Goal: Browse casually

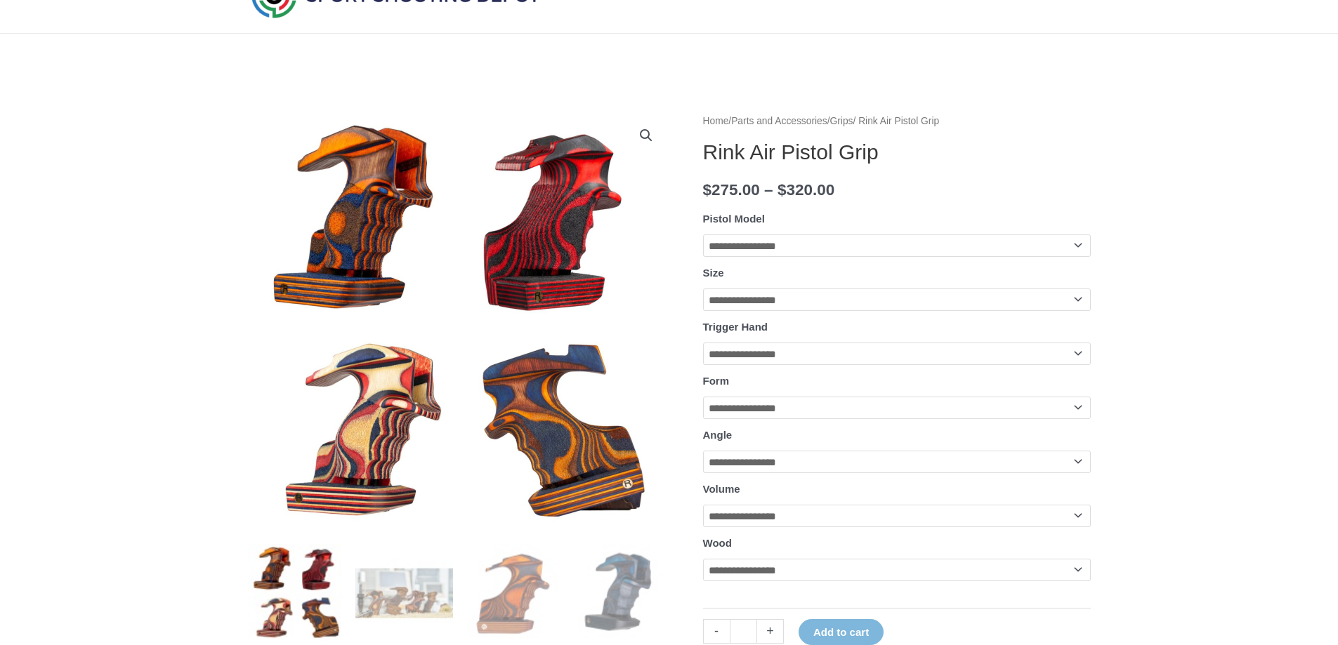
scroll to position [211, 0]
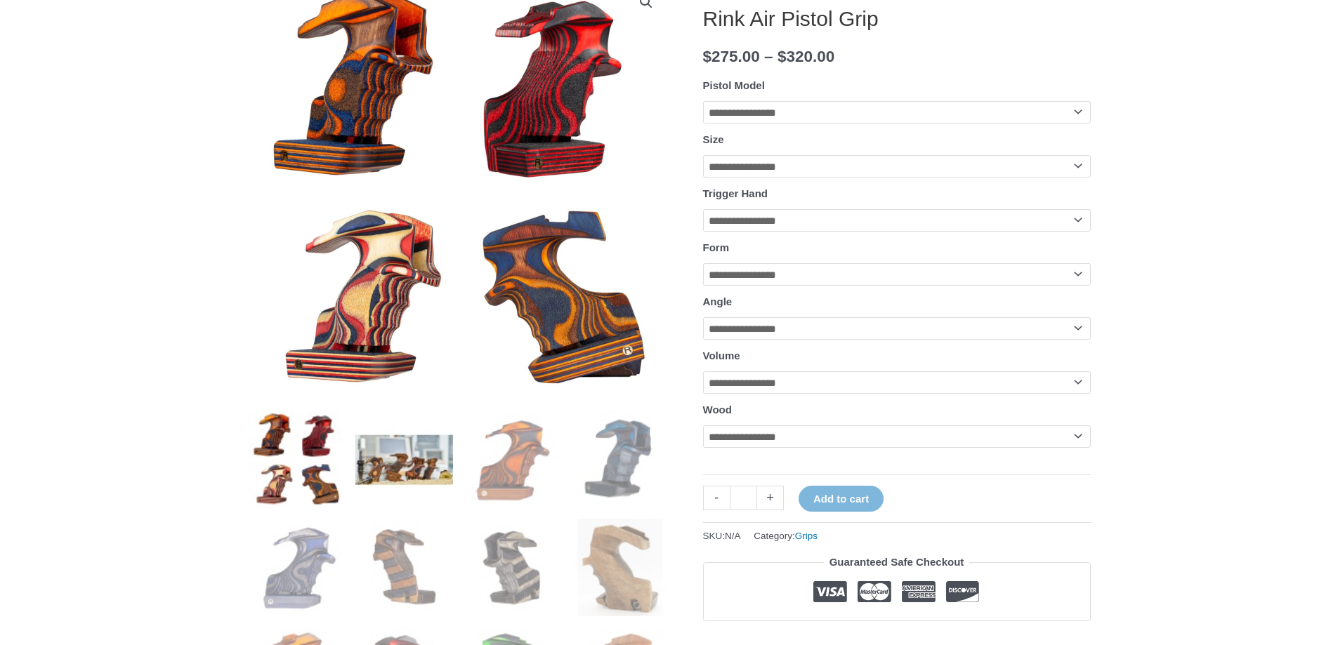
click at [407, 457] on img at bounding box center [404, 460] width 98 height 98
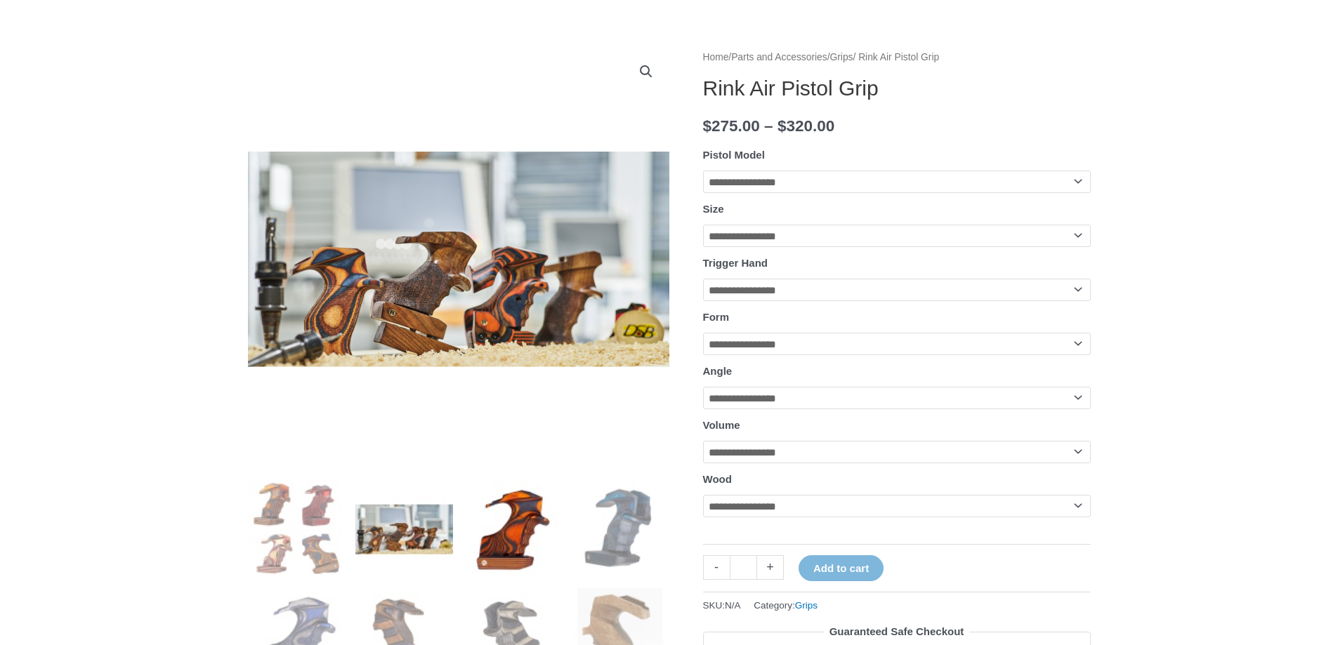
scroll to position [140, 0]
click at [481, 520] on img at bounding box center [512, 530] width 98 height 98
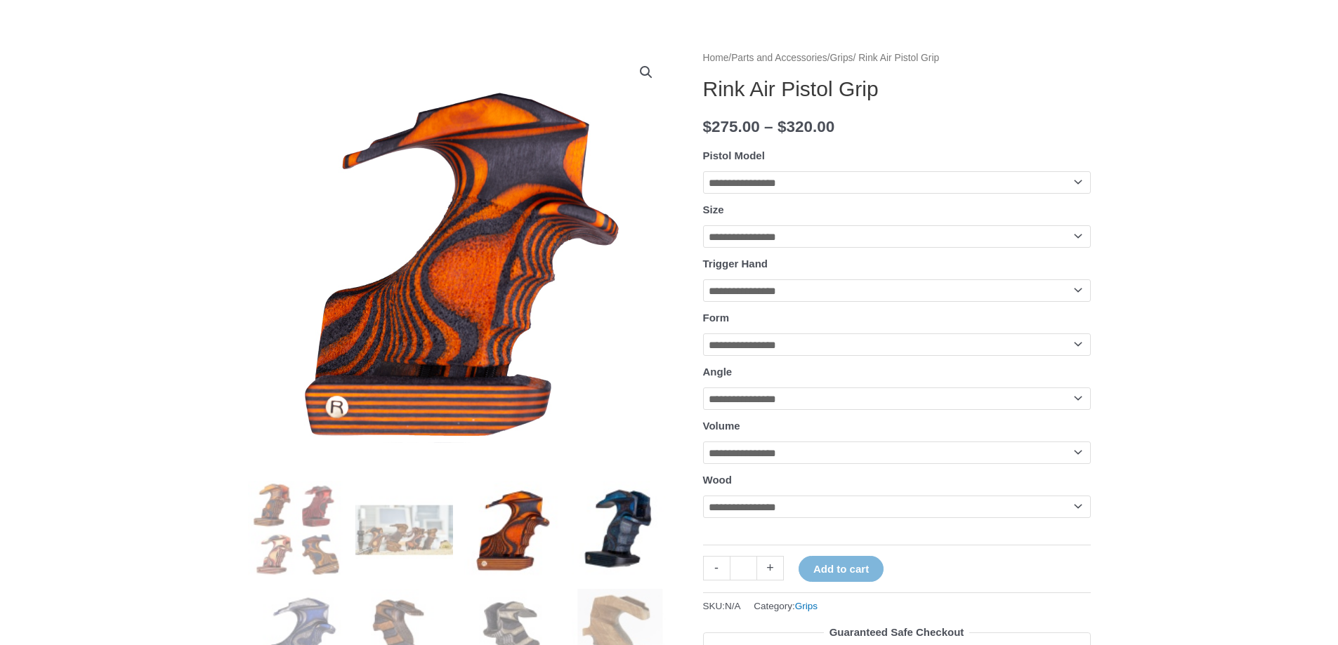
click at [607, 520] on img at bounding box center [621, 530] width 98 height 98
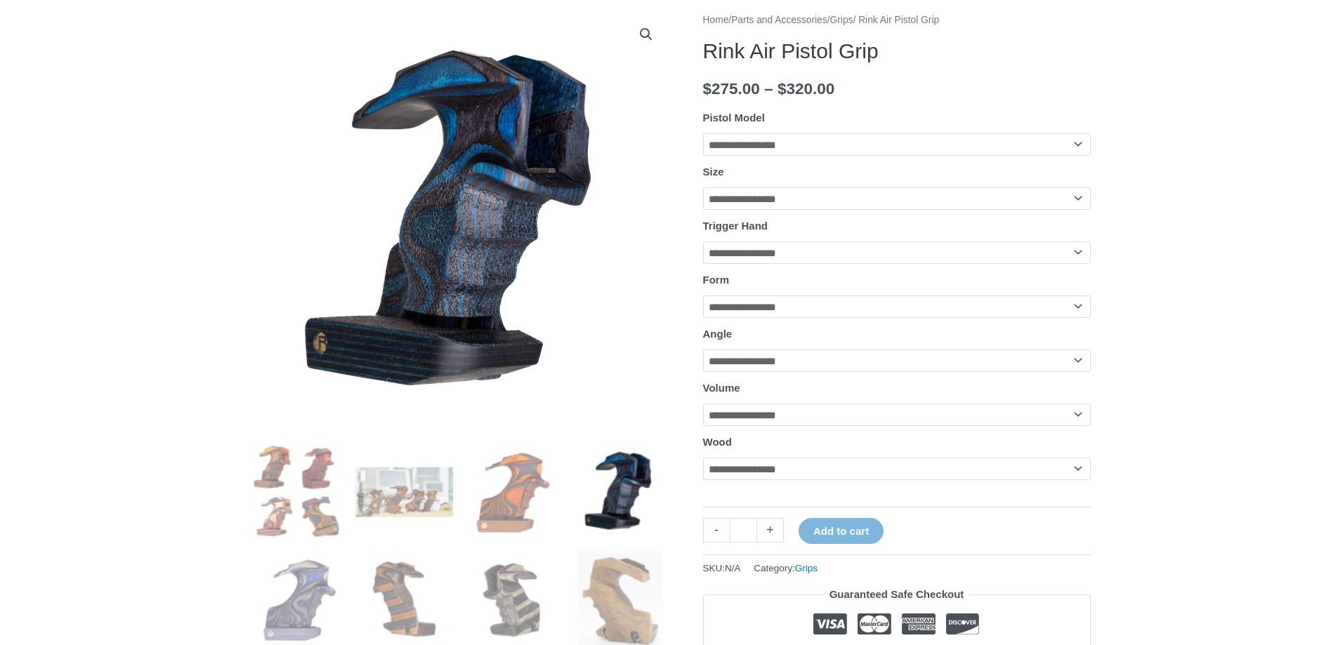
scroll to position [211, 0]
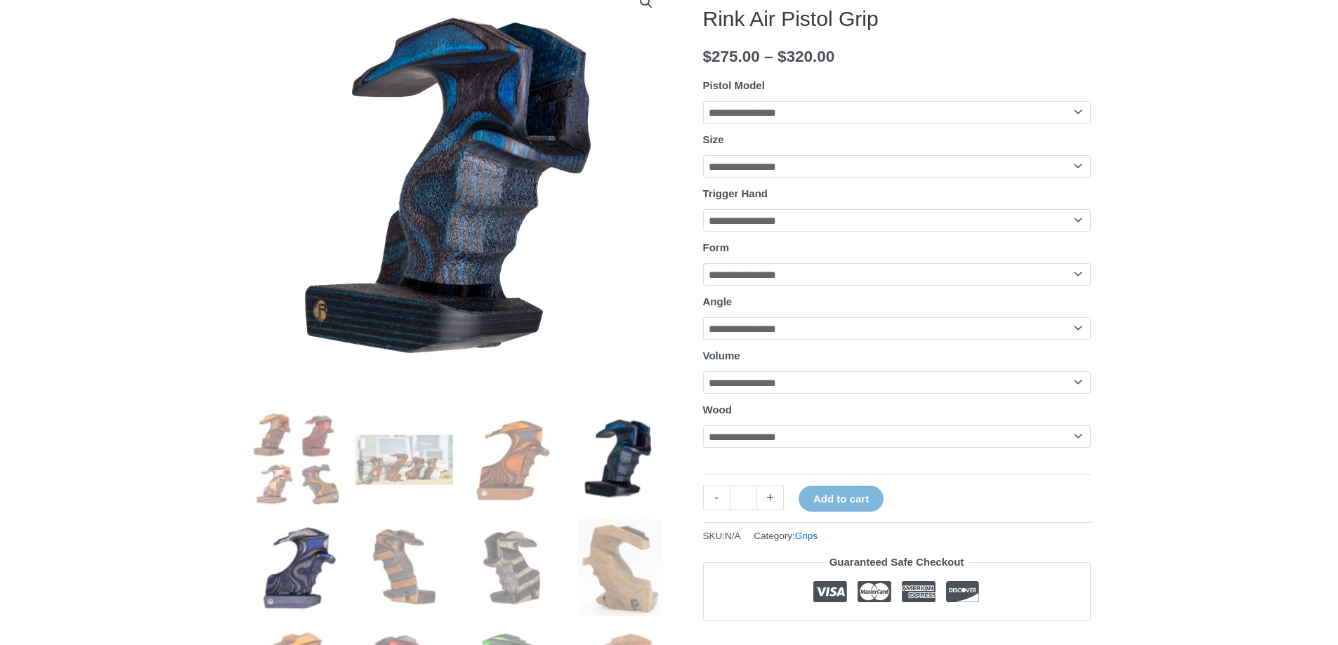
click at [319, 549] on img at bounding box center [297, 568] width 98 height 98
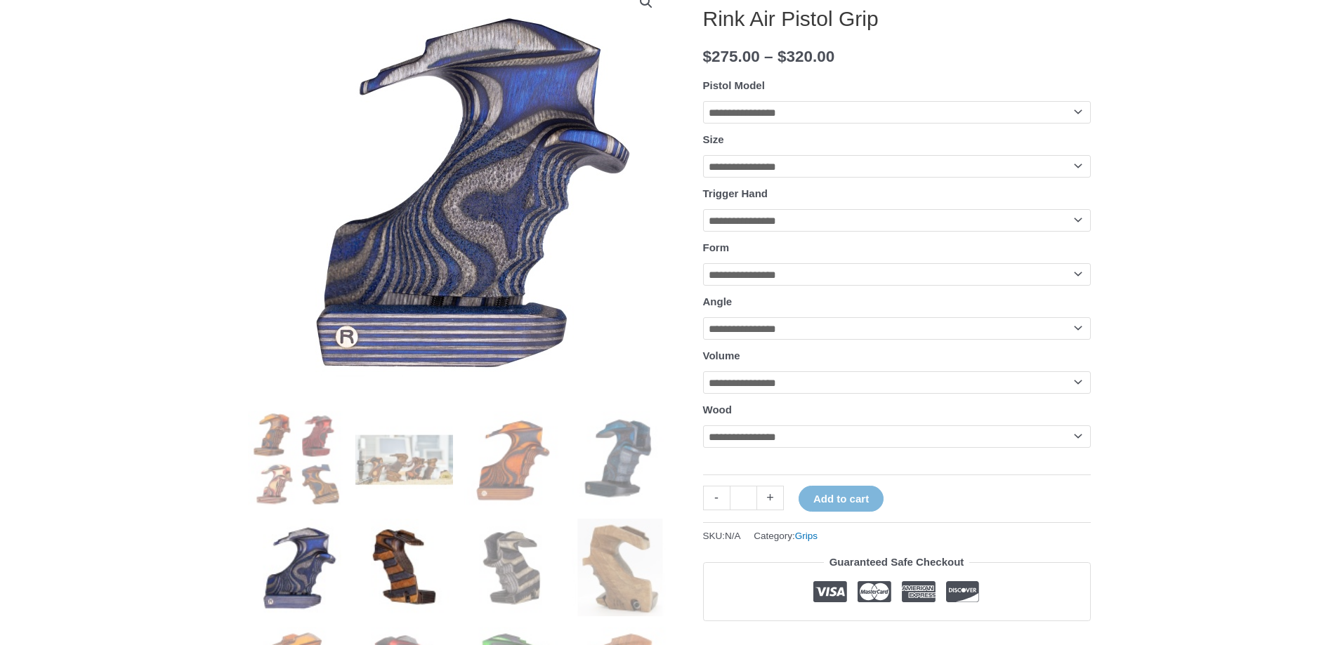
click at [406, 558] on img at bounding box center [404, 568] width 98 height 98
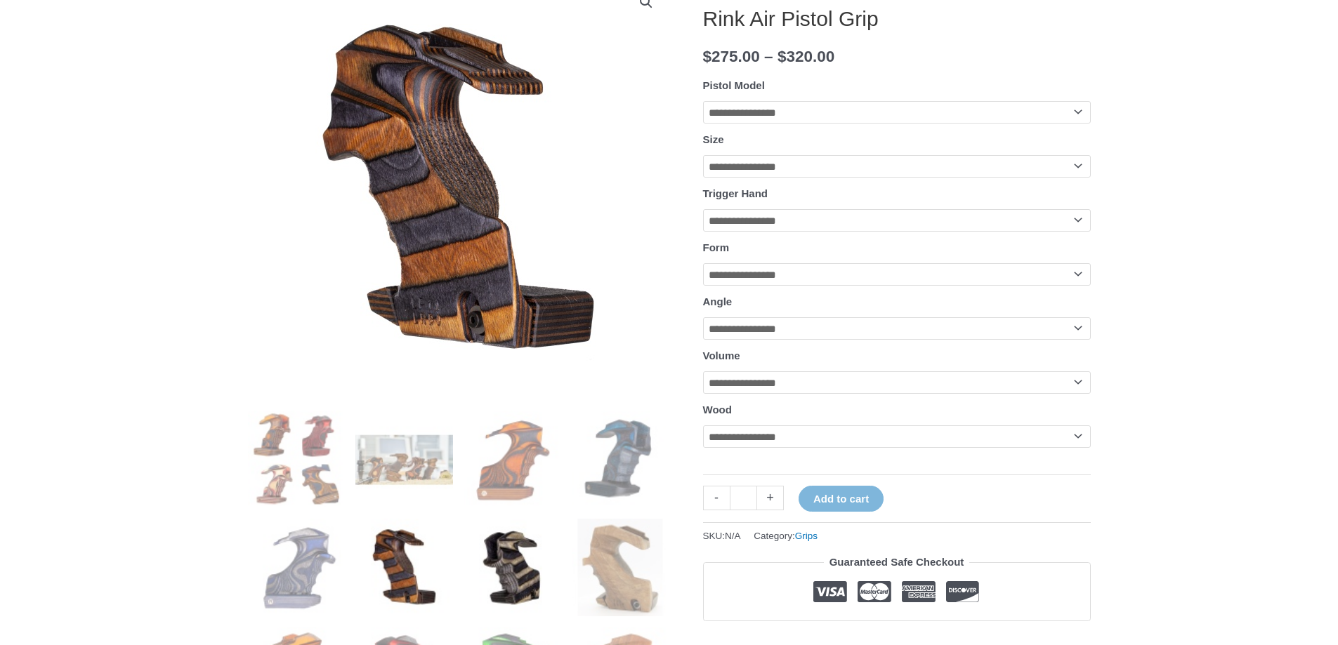
click at [499, 555] on img at bounding box center [512, 568] width 98 height 98
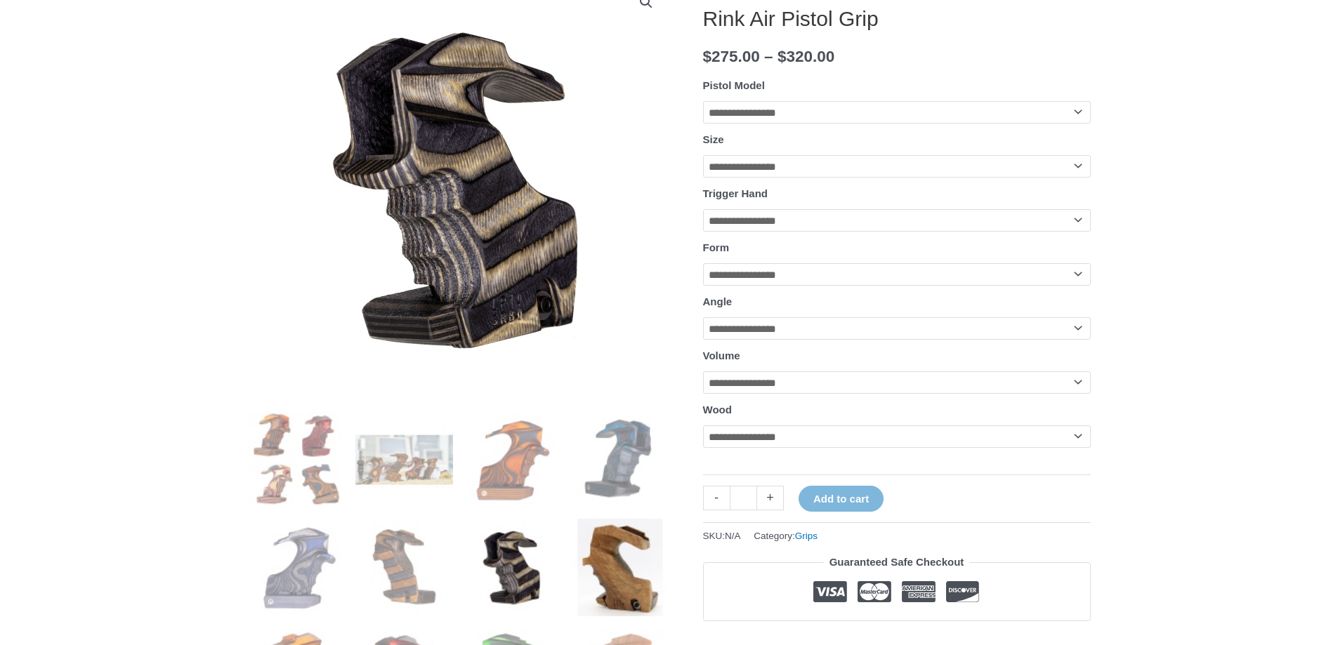
click at [599, 557] on img at bounding box center [621, 568] width 98 height 98
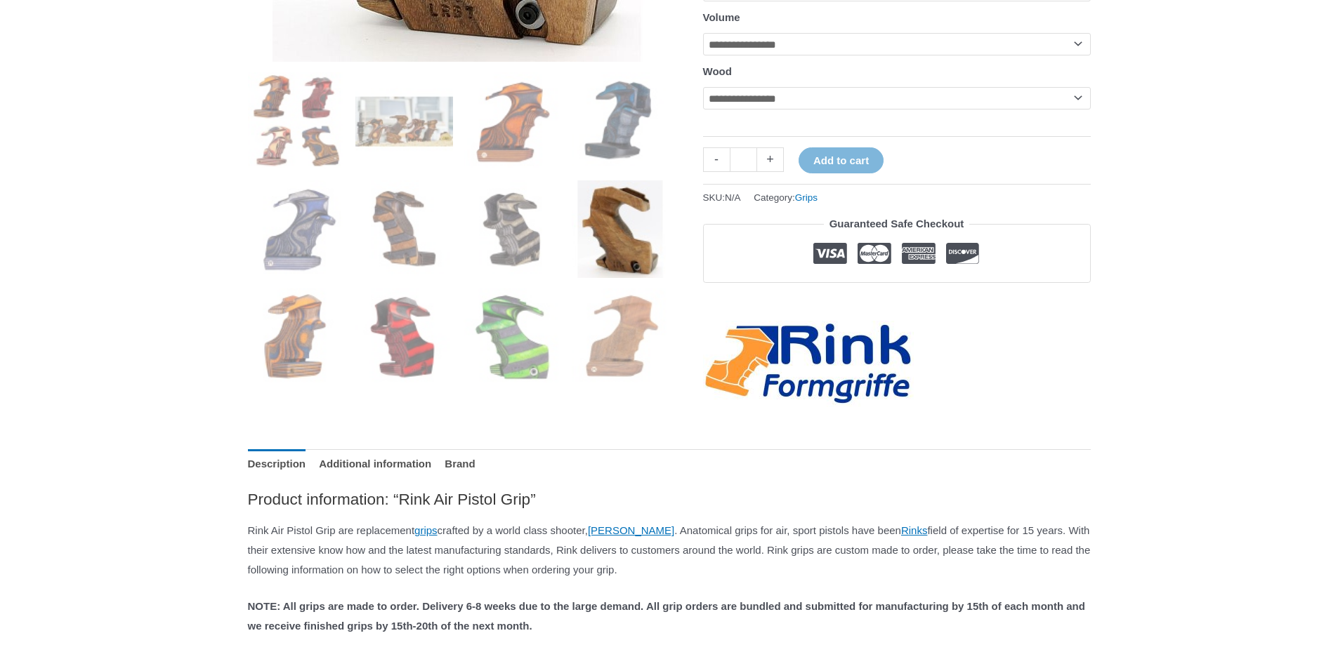
scroll to position [562, 0]
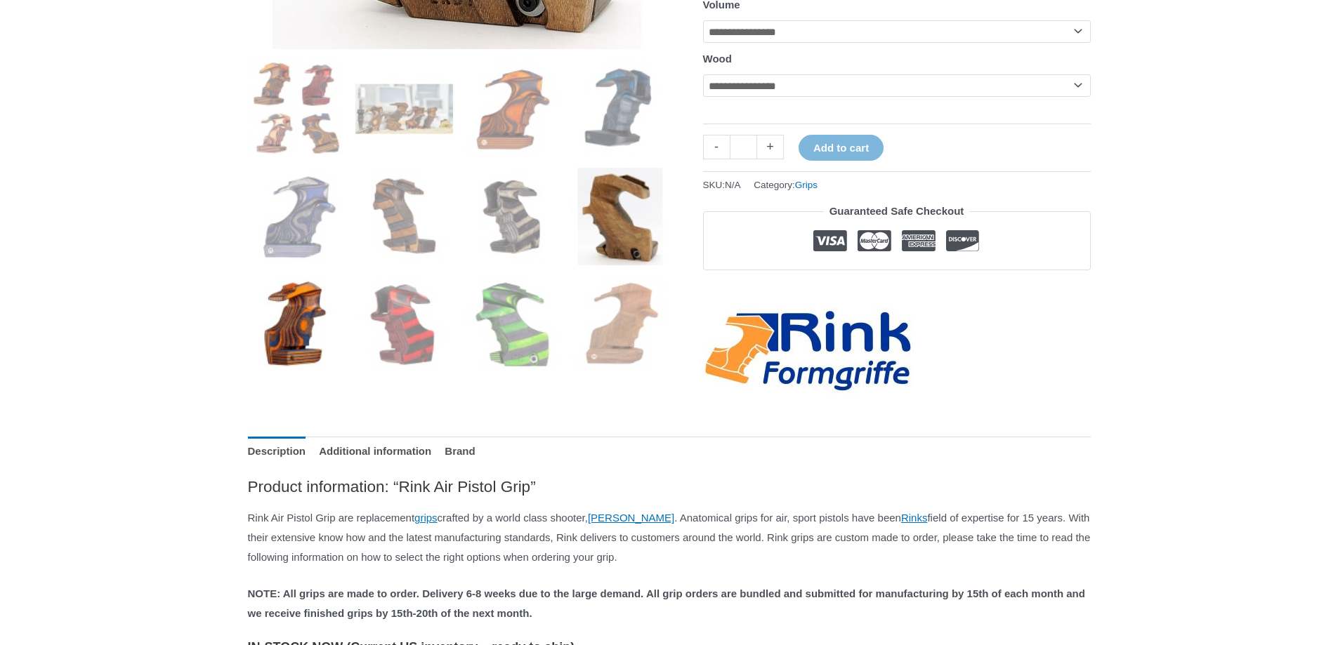
click at [284, 324] on img at bounding box center [297, 325] width 98 height 98
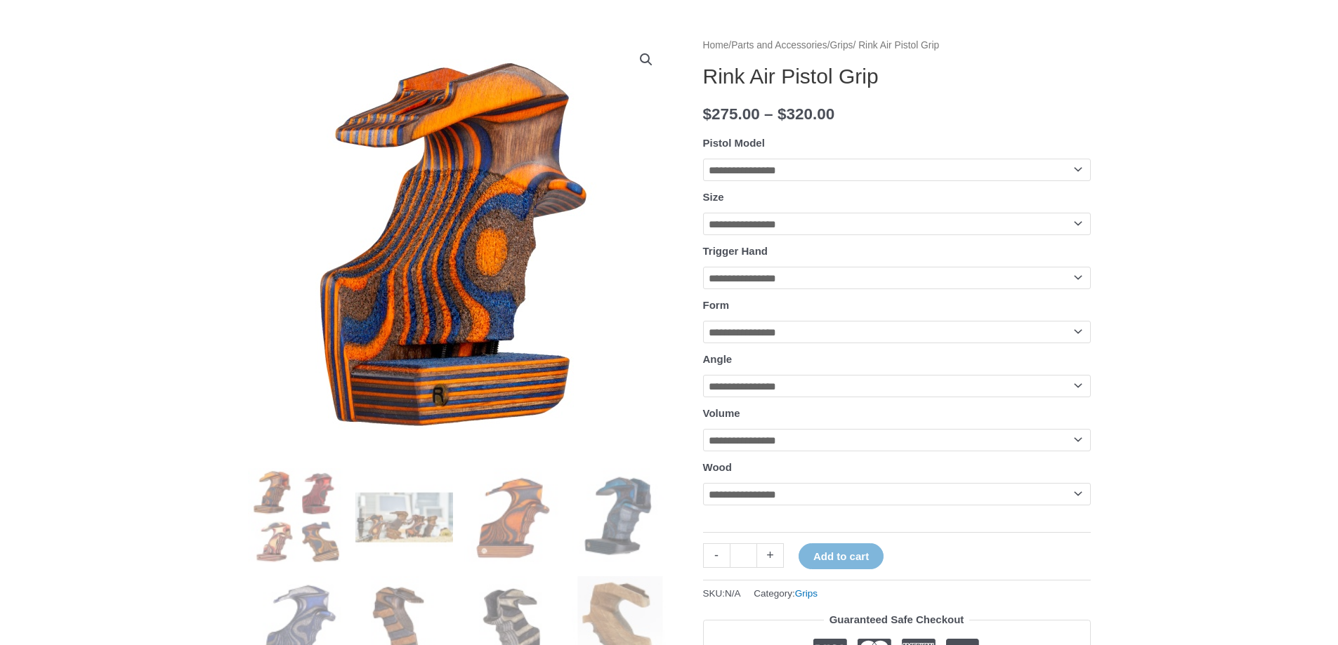
scroll to position [140, 0]
